Goal: Information Seeking & Learning: Get advice/opinions

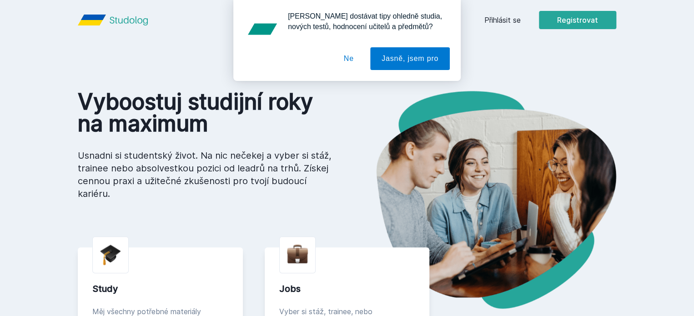
click at [572, 15] on div "[PERSON_NAME] dostávat tipy ohledně studia, nových testů, hodnocení učitelů a p…" at bounding box center [347, 40] width 694 height 81
click at [559, 24] on div "[PERSON_NAME] dostávat tipy ohledně studia, nových testů, hodnocení učitelů a p…" at bounding box center [347, 40] width 694 height 81
click at [348, 62] on button "Ne" at bounding box center [349, 58] width 33 height 23
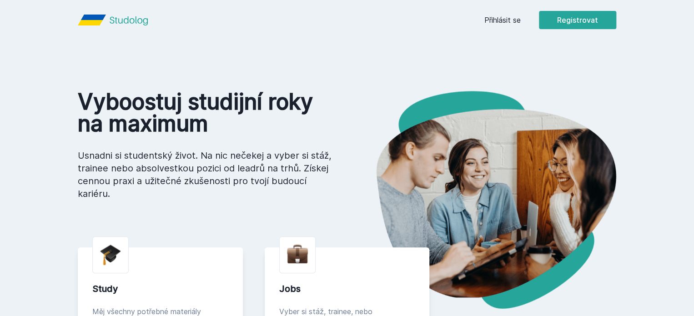
click at [521, 20] on link "Přihlásit se" at bounding box center [503, 20] width 36 height 11
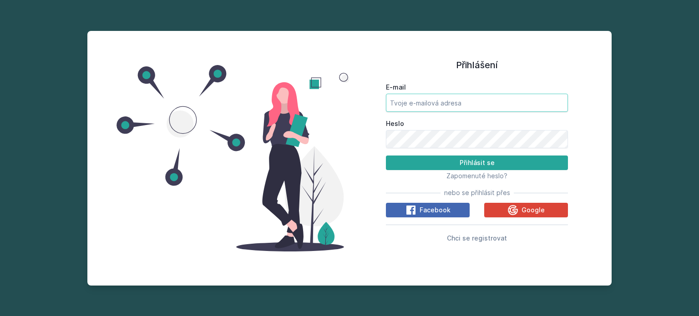
type input "[EMAIL_ADDRESS][DOMAIN_NAME]"
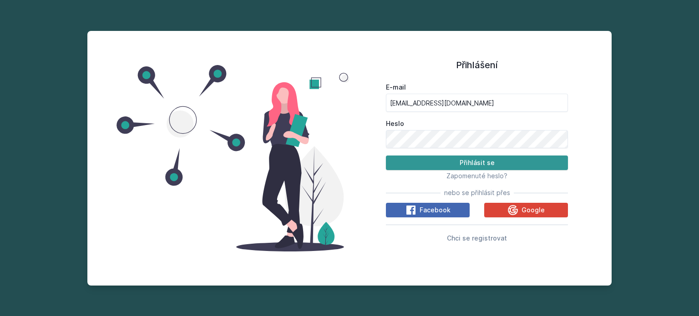
click at [487, 160] on button "Přihlásit se" at bounding box center [477, 163] width 182 height 15
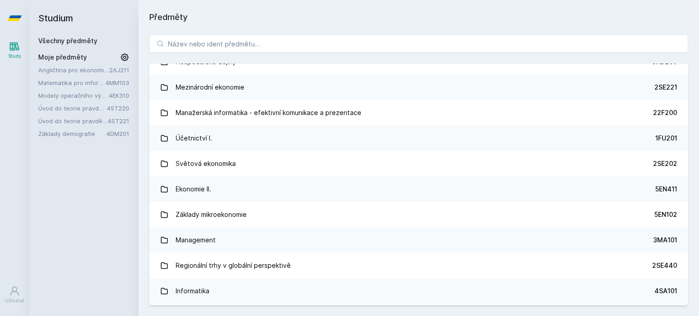
scroll to position [270, 0]
click at [338, 50] on input "search" at bounding box center [418, 44] width 539 height 18
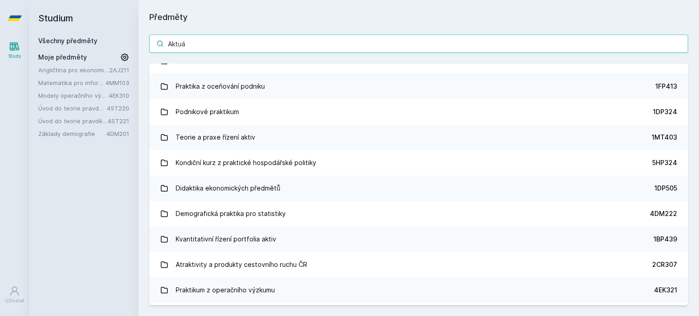
scroll to position [0, 0]
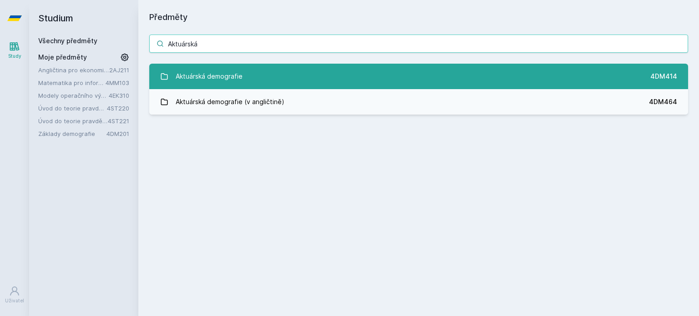
type input "Aktuárská"
click at [334, 72] on link "Aktuárská demografie 4DM414" at bounding box center [418, 76] width 539 height 25
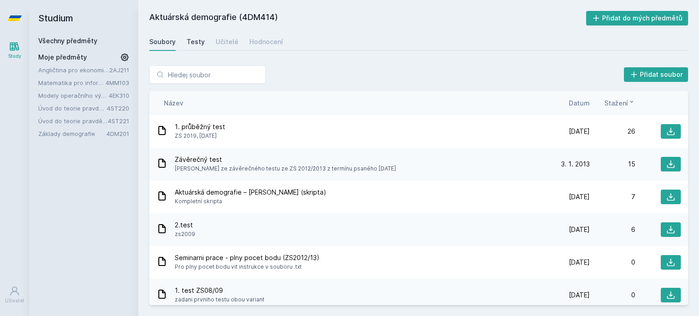
click at [201, 41] on div "Testy" at bounding box center [196, 41] width 18 height 9
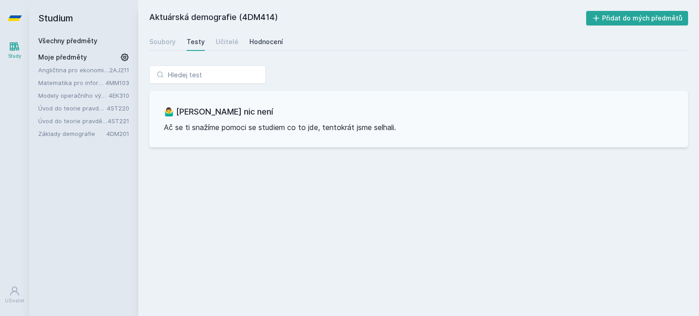
click at [249, 42] on div "Hodnocení" at bounding box center [266, 41] width 34 height 9
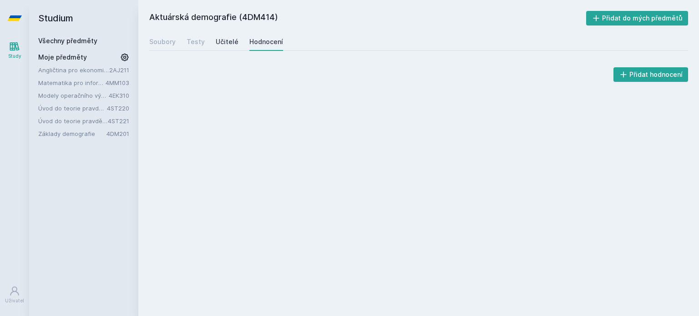
click at [226, 41] on div "Učitelé" at bounding box center [227, 41] width 23 height 9
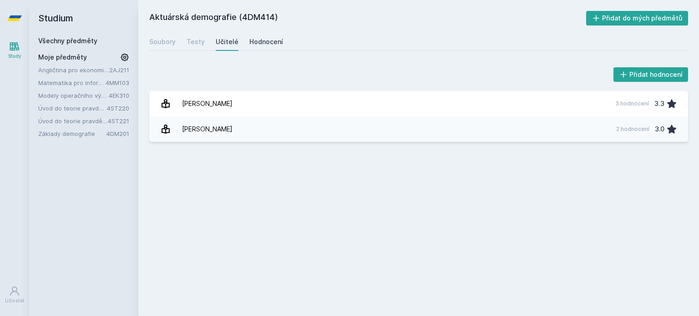
click at [264, 38] on div "Hodnocení" at bounding box center [266, 41] width 34 height 9
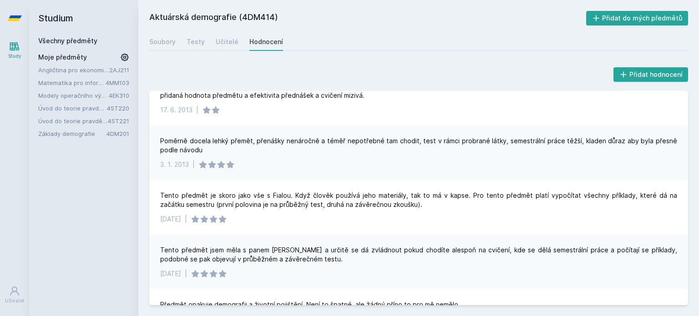
scroll to position [114, 0]
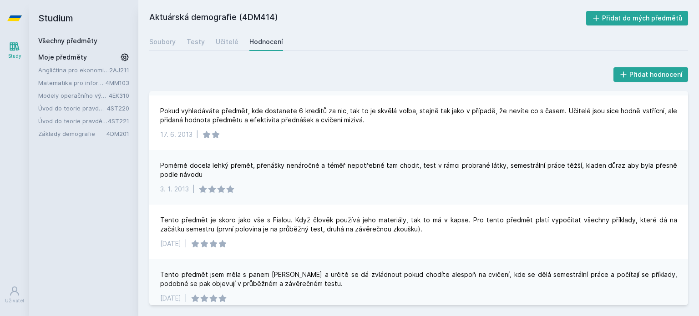
click at [236, 47] on div "Soubory Testy Učitelé Hodnocení" at bounding box center [418, 42] width 539 height 18
click at [226, 43] on div "Učitelé" at bounding box center [227, 41] width 23 height 9
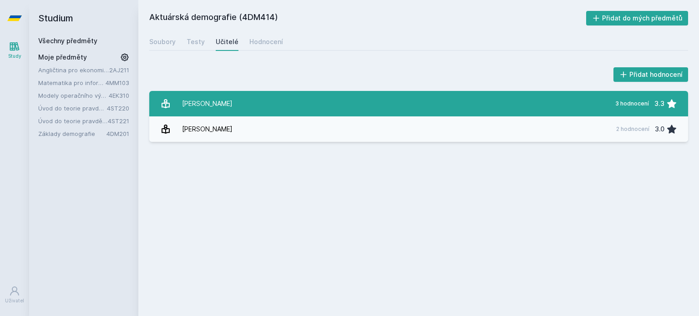
click at [635, 103] on div "3 hodnocení" at bounding box center [632, 103] width 34 height 7
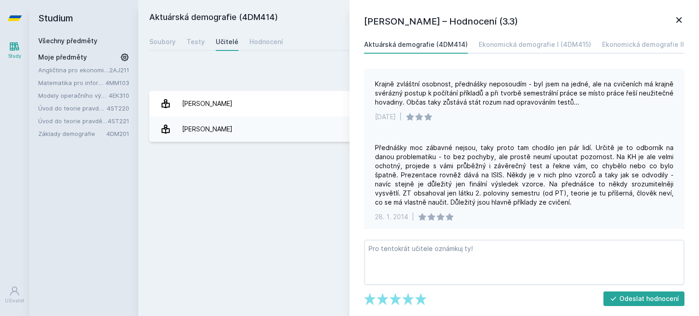
scroll to position [56, 0]
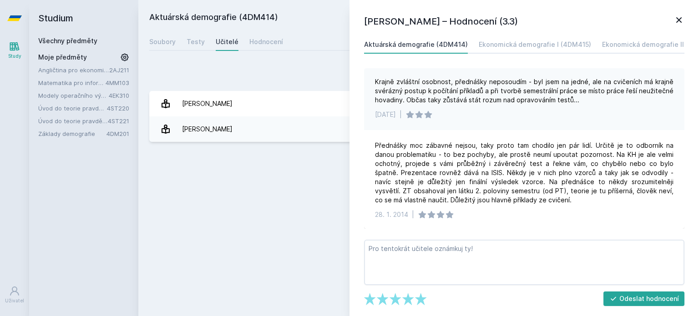
click at [678, 18] on icon at bounding box center [678, 20] width 11 height 11
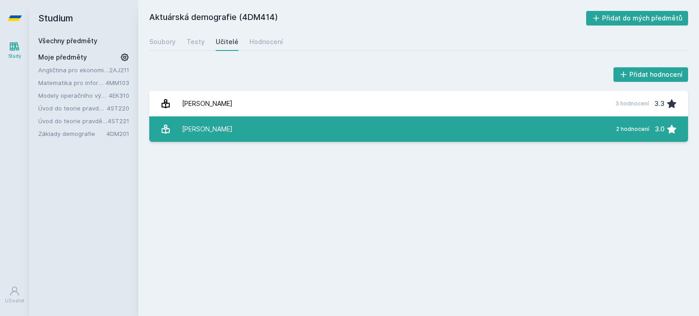
click at [212, 131] on div "[PERSON_NAME]" at bounding box center [207, 129] width 51 height 18
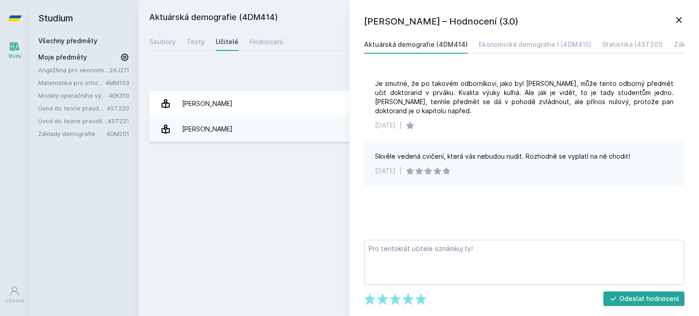
click at [680, 20] on icon at bounding box center [678, 20] width 11 height 11
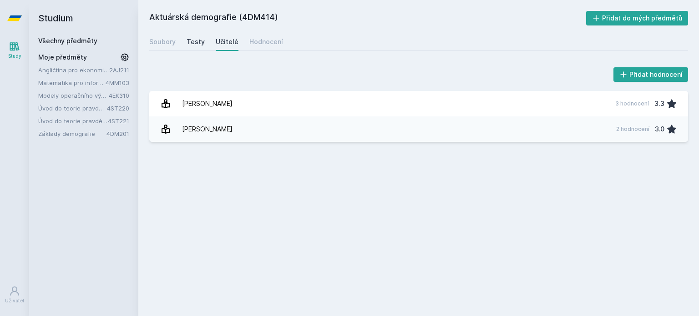
click at [197, 45] on div "Testy" at bounding box center [196, 41] width 18 height 9
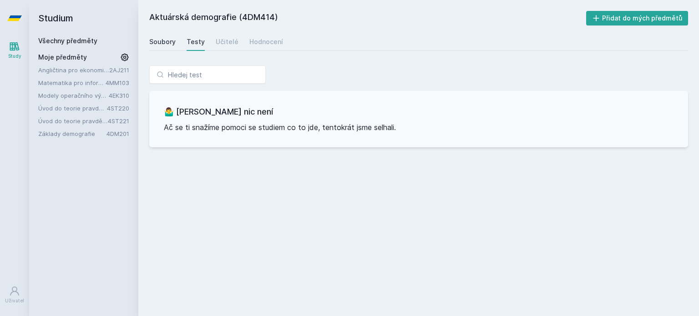
click at [167, 43] on div "Soubory" at bounding box center [162, 41] width 26 height 9
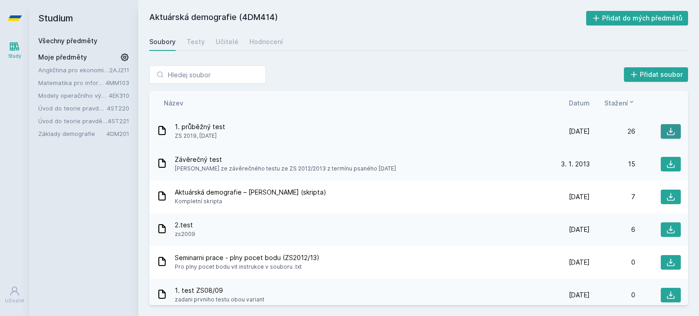
click at [667, 131] on icon at bounding box center [671, 132] width 8 height 8
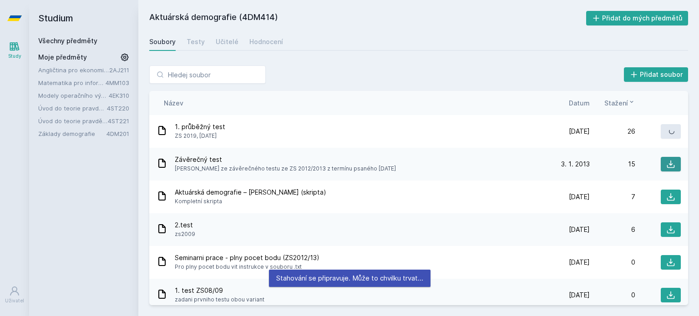
click at [666, 167] on icon at bounding box center [670, 164] width 9 height 9
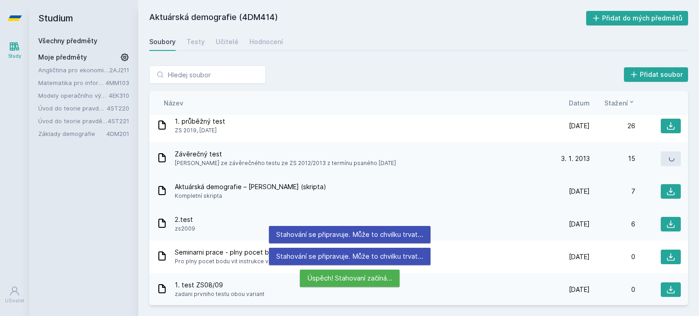
scroll to position [6, 0]
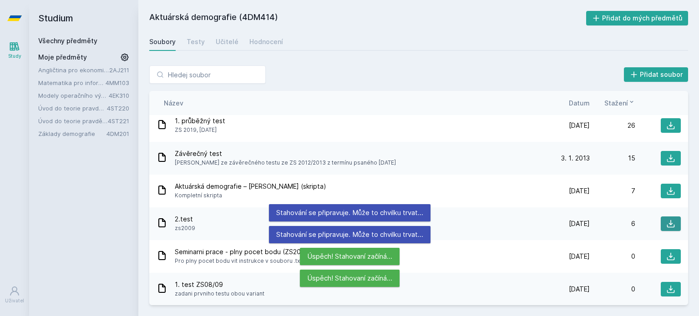
click at [666, 226] on icon at bounding box center [670, 223] width 9 height 9
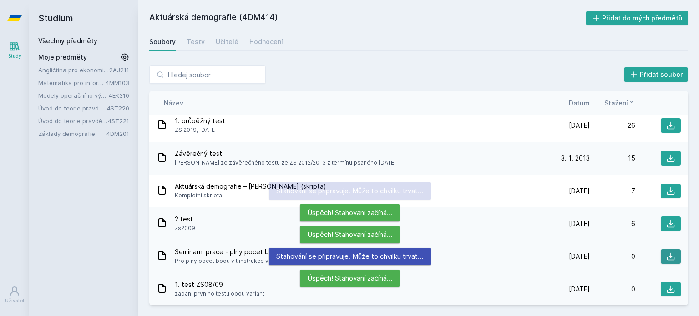
click at [666, 253] on icon at bounding box center [670, 256] width 9 height 9
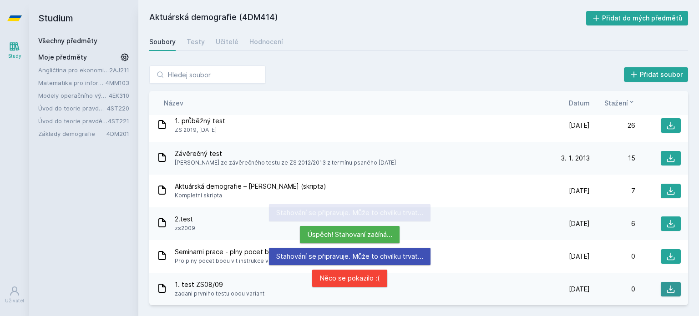
click at [667, 289] on icon at bounding box center [671, 290] width 8 height 8
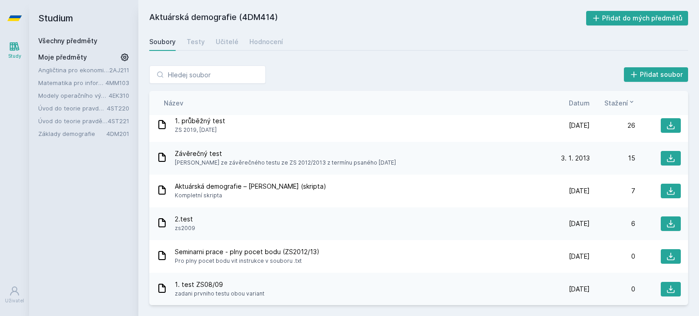
click at [71, 46] on div "Všechny předměty Moje předměty Angličtina pro ekonomická studia 1 (B2/C1) 2AJ21…" at bounding box center [83, 87] width 91 height 102
click at [65, 43] on link "Všechny předměty" at bounding box center [67, 41] width 59 height 8
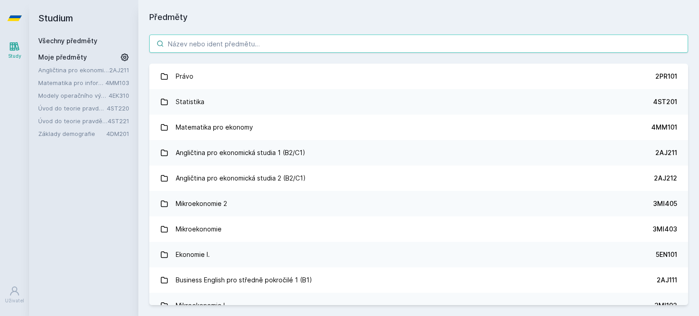
click at [178, 44] on input "search" at bounding box center [418, 44] width 539 height 18
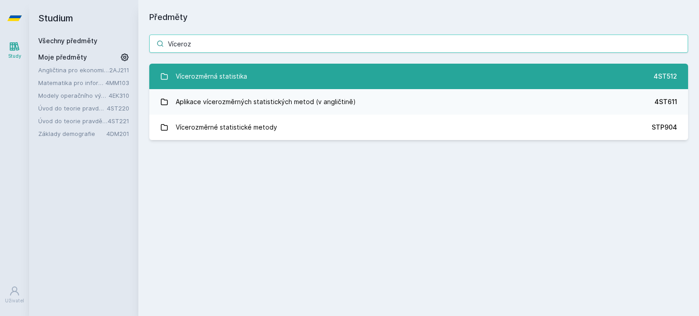
type input "Víceroz"
click at [262, 81] on link "Vícerozměrná statistika 4ST512" at bounding box center [418, 76] width 539 height 25
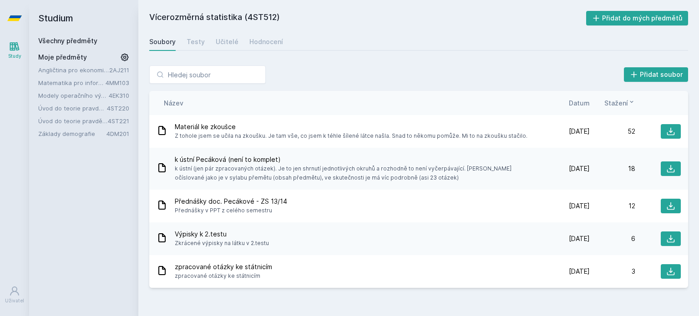
click at [182, 45] on div "Soubory Testy Učitelé Hodnocení" at bounding box center [418, 42] width 539 height 18
click at [201, 44] on div "Testy" at bounding box center [196, 41] width 18 height 9
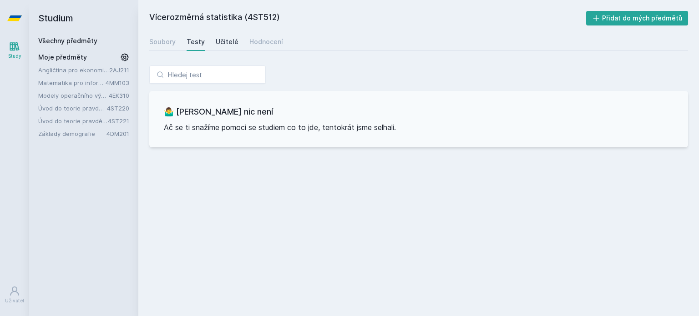
click at [230, 43] on div "Učitelé" at bounding box center [227, 41] width 23 height 9
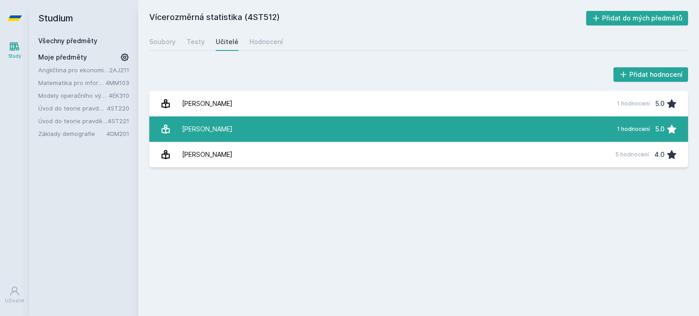
click at [253, 126] on link "[PERSON_NAME] 1 hodnocení 5.0" at bounding box center [418, 128] width 539 height 25
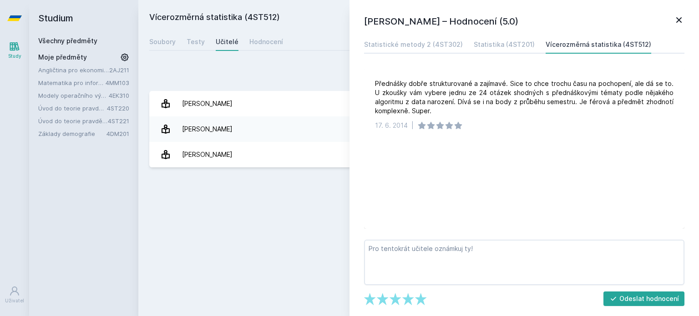
click at [681, 20] on icon at bounding box center [678, 20] width 11 height 11
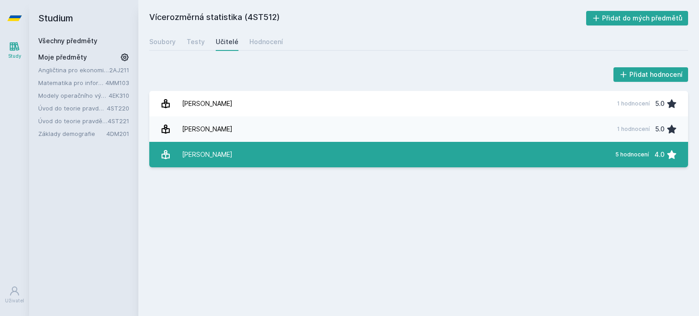
click at [475, 147] on link "[PERSON_NAME] 5 hodnocení 4.0" at bounding box center [418, 154] width 539 height 25
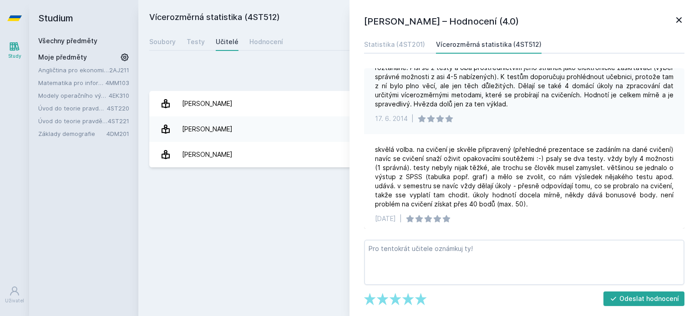
scroll to position [330, 0]
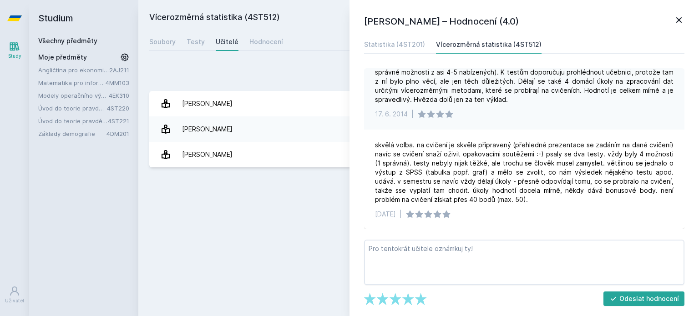
click at [672, 19] on h1 "[PERSON_NAME] – Hodnocení (4.0)" at bounding box center [518, 22] width 309 height 14
click at [678, 21] on icon at bounding box center [678, 19] width 5 height 5
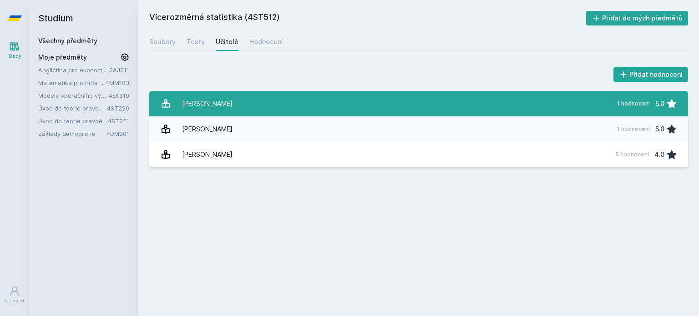
click at [393, 104] on link "[PERSON_NAME] 1 hodnocení 5.0" at bounding box center [418, 103] width 539 height 25
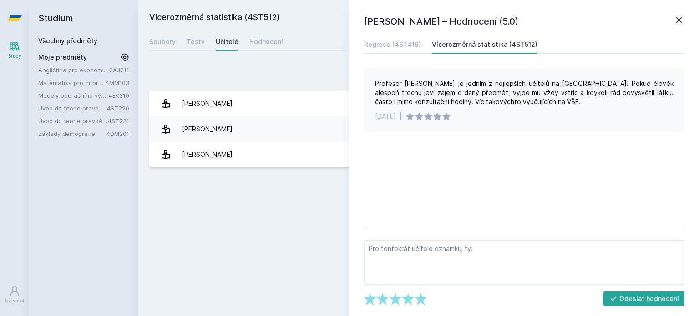
drag, startPoint x: 421, startPoint y: 116, endPoint x: 470, endPoint y: 121, distance: 48.5
click at [470, 121] on div "Profesor [PERSON_NAME] je jedním z nejlepších učitelů na [GEOGRAPHIC_DATA]! Pok…" at bounding box center [524, 100] width 320 height 64
